Goal: Task Accomplishment & Management: Use online tool/utility

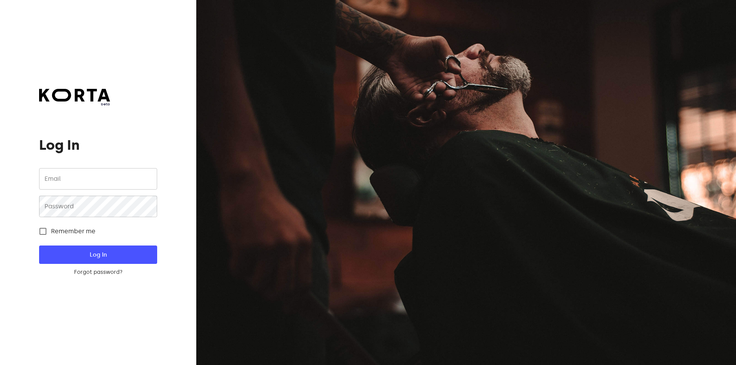
click at [96, 182] on input "email" at bounding box center [98, 178] width 118 height 21
type input "[EMAIL_ADDRESS][DOMAIN_NAME]"
click at [78, 259] on span "Log In" at bounding box center [97, 255] width 93 height 10
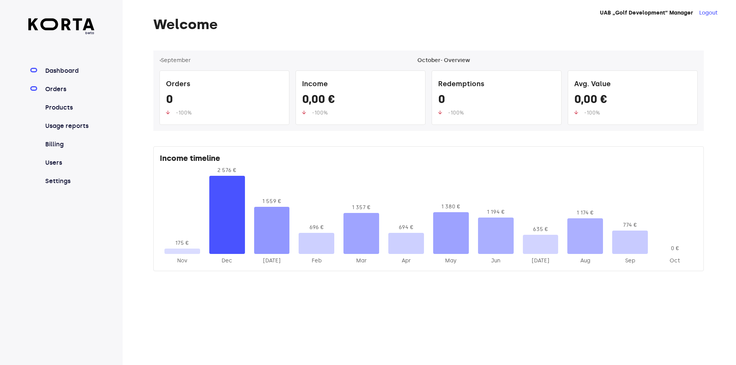
click at [60, 93] on link "Orders" at bounding box center [69, 89] width 51 height 9
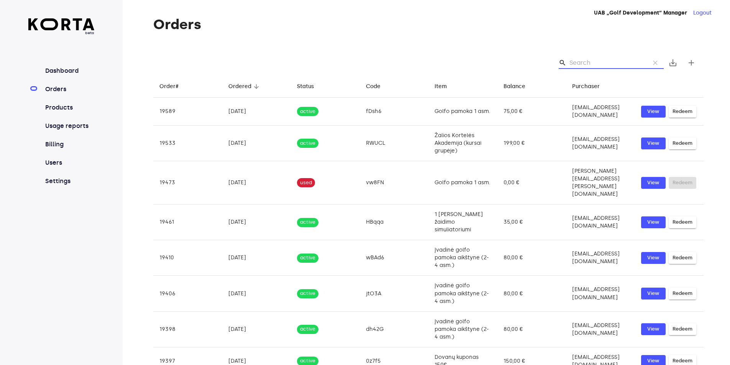
click at [584, 61] on input "Search" at bounding box center [607, 63] width 74 height 12
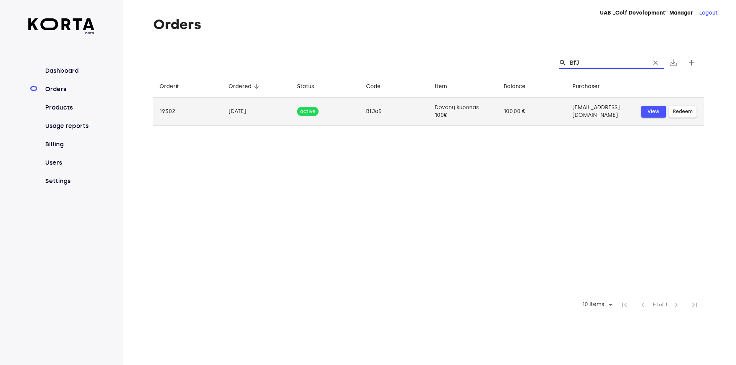
type input "BfJ"
click at [644, 109] on button "View" at bounding box center [653, 112] width 25 height 12
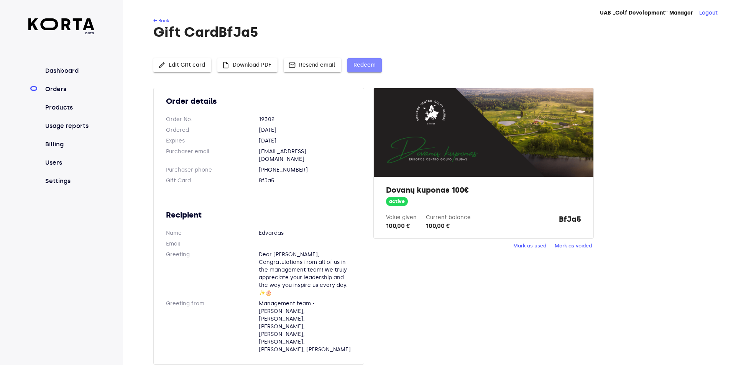
click at [369, 59] on button "Redeem" at bounding box center [364, 65] width 34 height 14
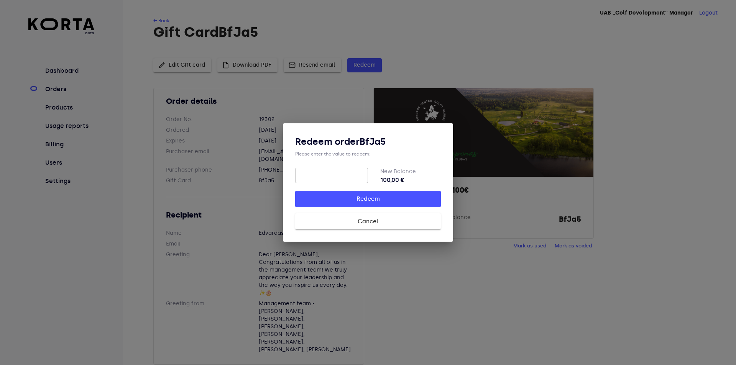
drag, startPoint x: 551, startPoint y: 54, endPoint x: 546, endPoint y: 54, distance: 5.0
click at [551, 54] on div "Redeem order BfJa5 Please enter the value to redeem: ​ New Balance 100,00 € Red…" at bounding box center [368, 182] width 736 height 365
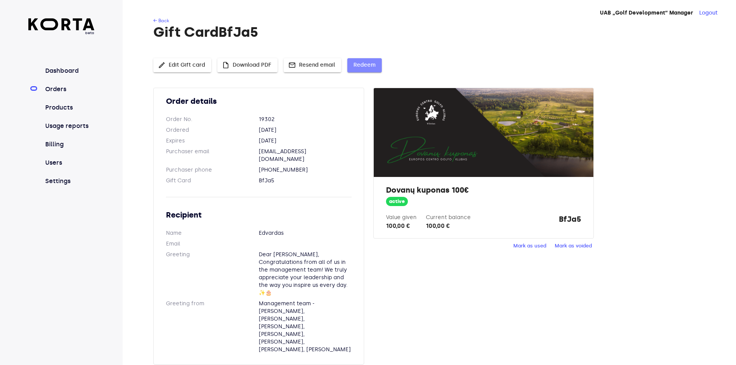
click at [370, 64] on span "Redeem" at bounding box center [364, 66] width 22 height 10
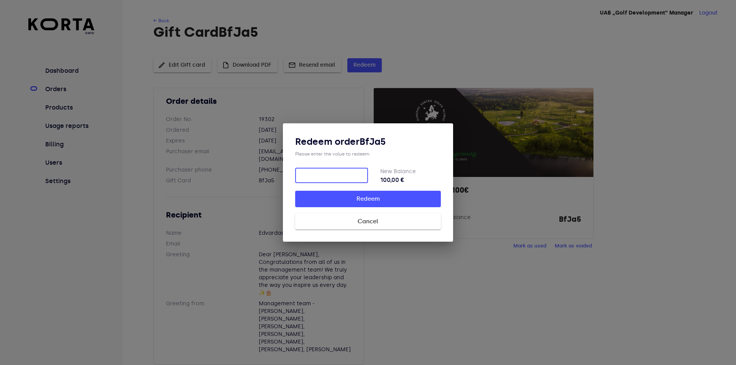
click at [327, 176] on input "number" at bounding box center [331, 175] width 73 height 15
type input "50.50"
click at [368, 200] on span "Redeem" at bounding box center [367, 199] width 121 height 10
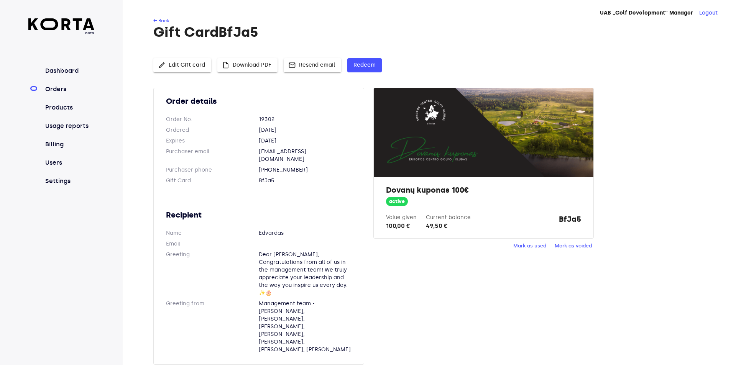
click at [532, 247] on span "Mark as used" at bounding box center [529, 246] width 33 height 9
